Goal: Information Seeking & Learning: Learn about a topic

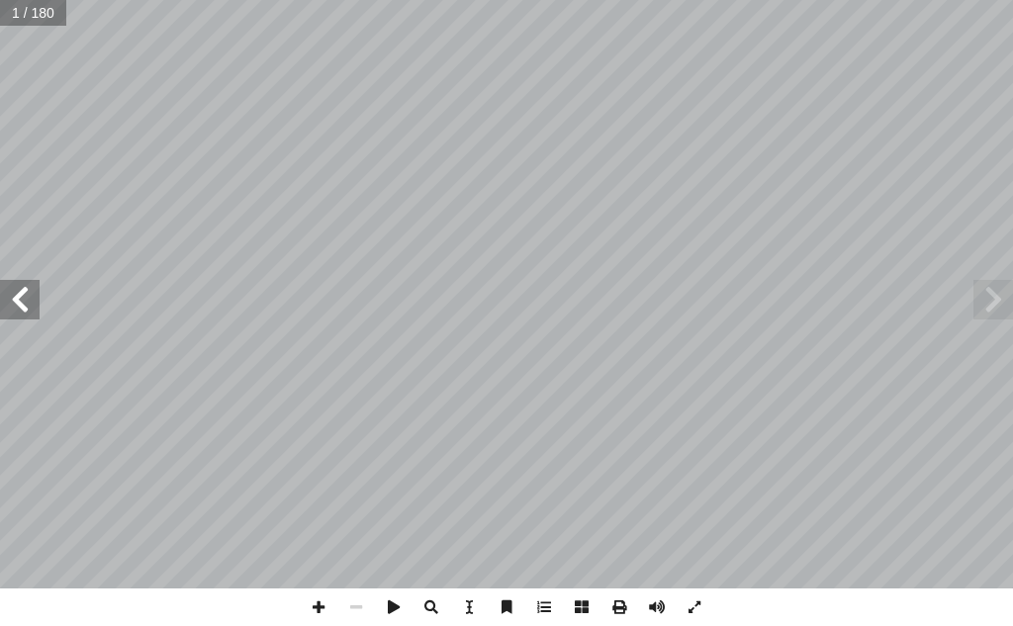
click at [988, 301] on span at bounding box center [994, 300] width 40 height 40
click at [989, 295] on span at bounding box center [994, 300] width 40 height 40
click at [1003, 289] on span at bounding box center [994, 300] width 40 height 40
click at [996, 292] on span at bounding box center [994, 300] width 40 height 40
click at [985, 301] on span at bounding box center [994, 300] width 40 height 40
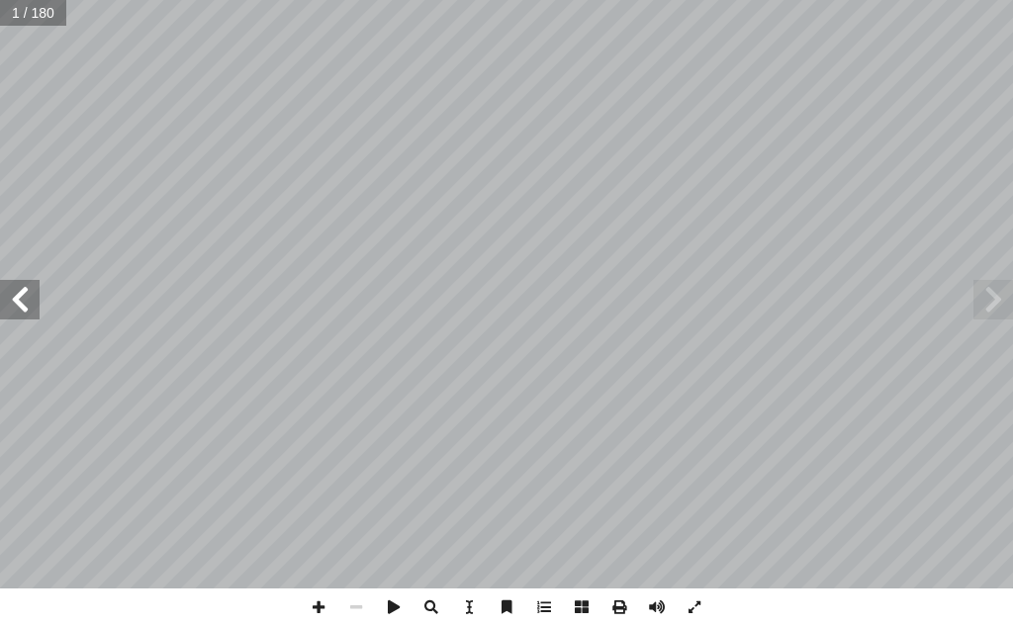
click at [814, 384] on div "الحياتية العلوم : ليف ٔ التا فريق ( ً منسقا ) [PERSON_NAME] . د [PERSON_NAME] ٕ…" at bounding box center [506, 294] width 1013 height 589
click at [31, 292] on span at bounding box center [20, 300] width 40 height 40
click at [28, 293] on span at bounding box center [20, 300] width 40 height 40
click at [25, 285] on span at bounding box center [20, 300] width 40 height 40
click at [12, 299] on span at bounding box center [20, 300] width 40 height 40
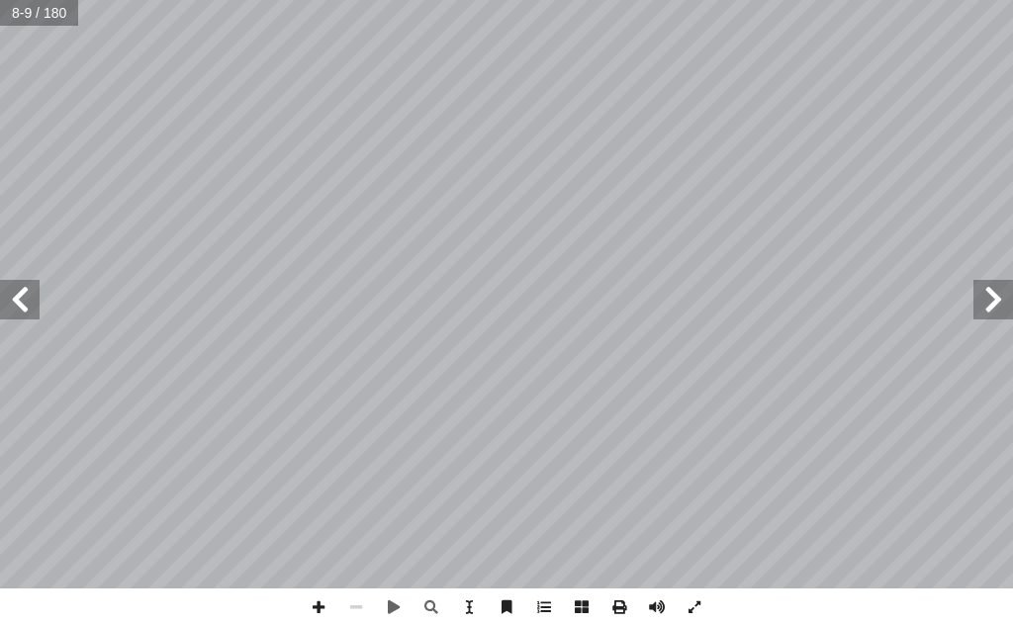
click at [10, 296] on span at bounding box center [20, 300] width 40 height 40
click at [20, 294] on span at bounding box center [20, 300] width 40 height 40
click at [16, 294] on span at bounding box center [20, 300] width 40 height 40
click at [0, 288] on span at bounding box center [20, 300] width 40 height 40
click at [312, 604] on span at bounding box center [319, 608] width 38 height 38
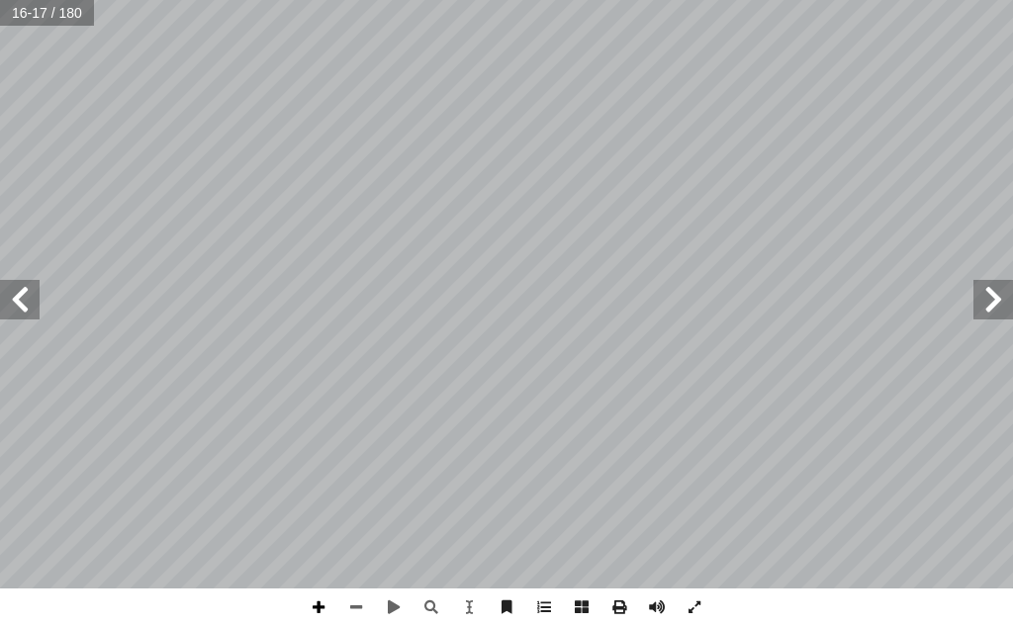
click at [313, 612] on span at bounding box center [319, 608] width 38 height 38
click at [366, 606] on span at bounding box center [356, 608] width 38 height 38
click at [20, 311] on span at bounding box center [20, 300] width 40 height 40
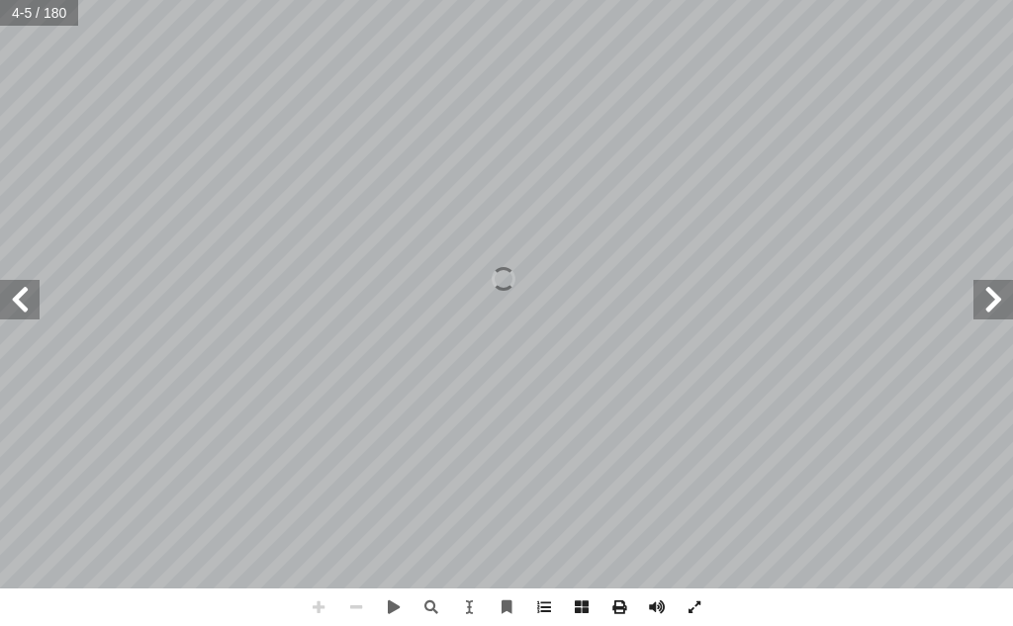
click at [20, 311] on span at bounding box center [20, 300] width 40 height 40
click at [24, 313] on span at bounding box center [20, 300] width 40 height 40
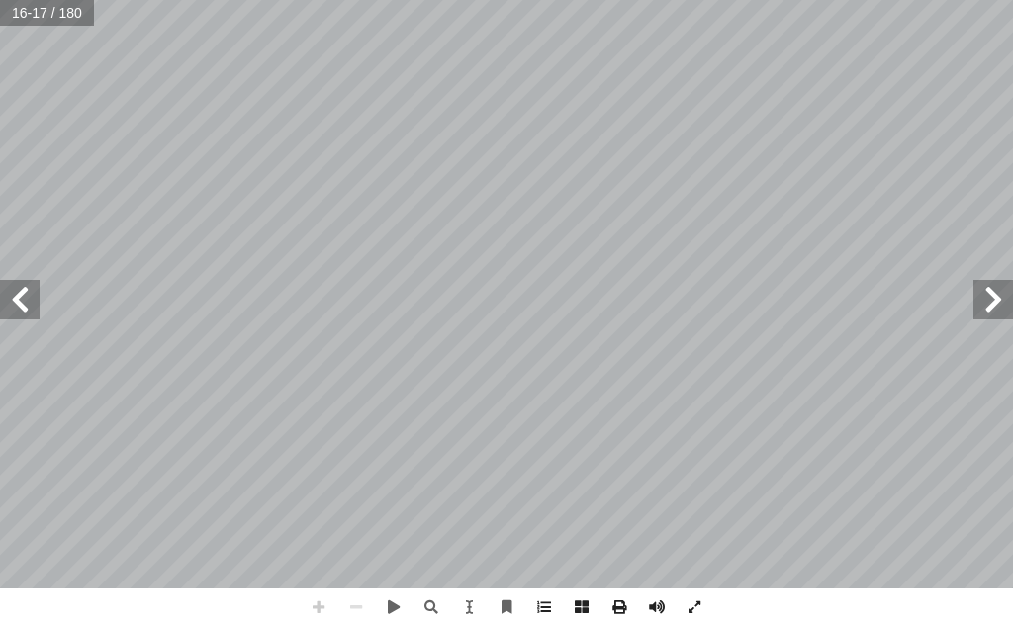
click at [322, 603] on span at bounding box center [319, 608] width 38 height 38
click at [325, 602] on span at bounding box center [319, 608] width 38 height 38
click at [363, 606] on span at bounding box center [356, 608] width 38 height 38
click at [697, 599] on span at bounding box center [695, 608] width 38 height 38
